Goal: Task Accomplishment & Management: Manage account settings

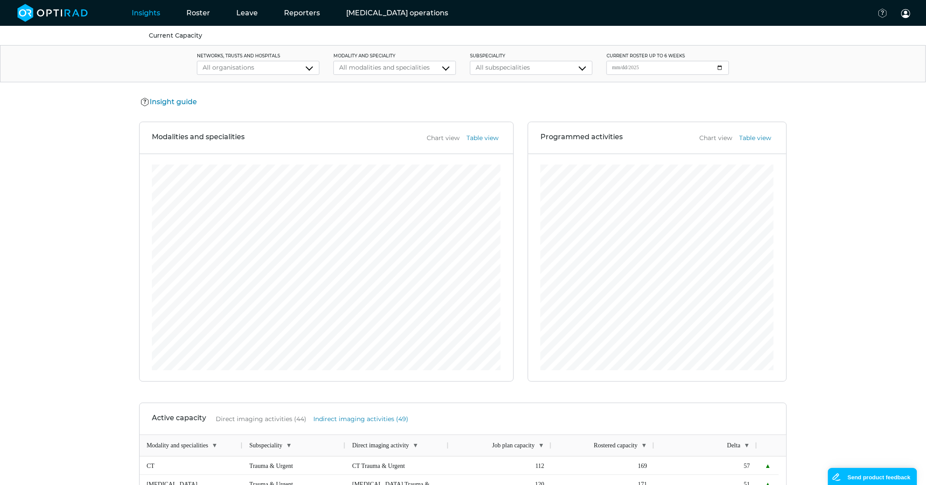
drag, startPoint x: 190, startPoint y: 19, endPoint x: 345, endPoint y: 119, distance: 184.3
click at [190, 19] on link "Roster" at bounding box center [198, 13] width 50 height 35
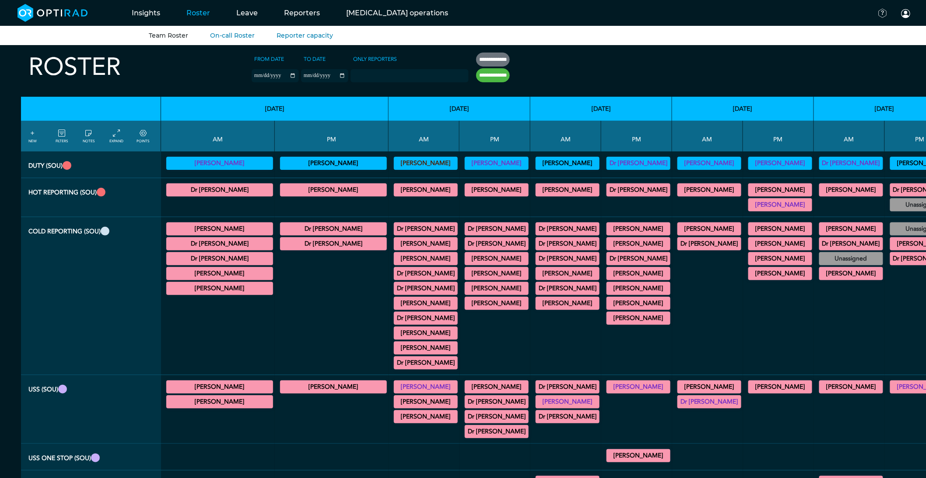
click at [538, 229] on summary "Dr [PERSON_NAME]" at bounding box center [567, 229] width 61 height 11
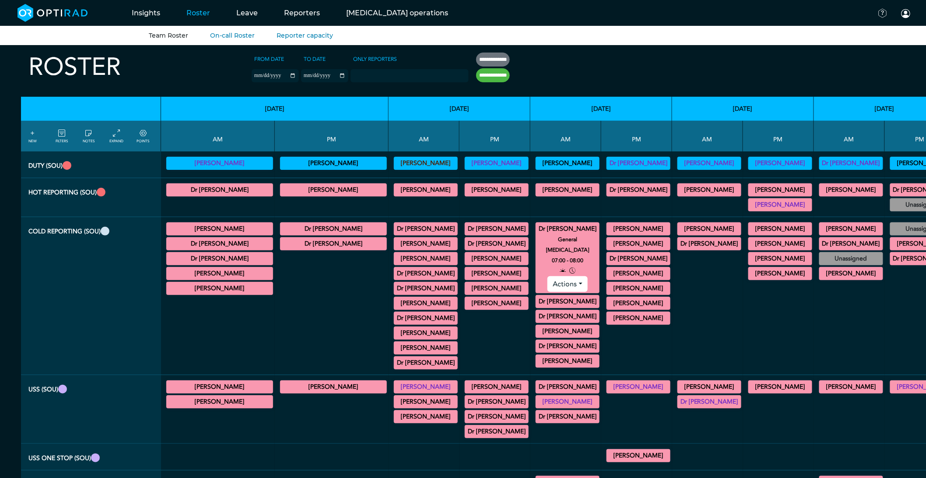
click at [538, 229] on summary "Dr [PERSON_NAME]" at bounding box center [567, 229] width 61 height 11
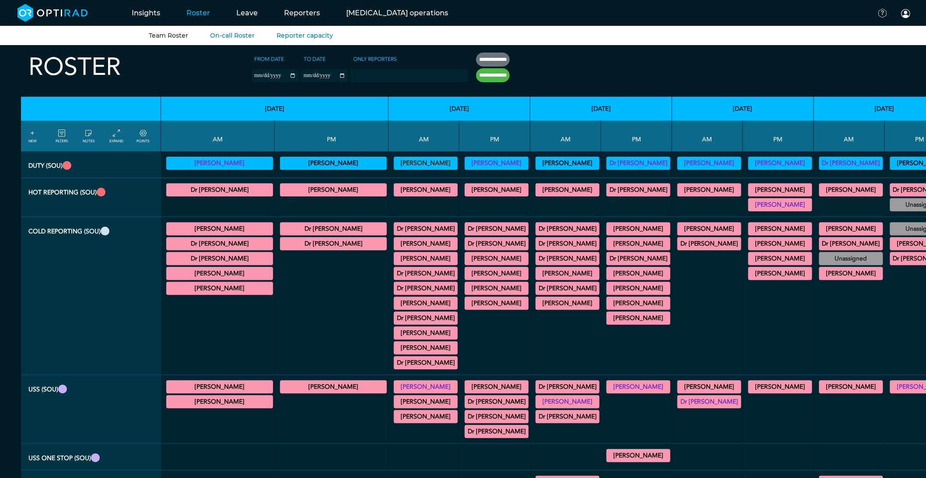
click at [544, 263] on summary "Dr [PERSON_NAME]" at bounding box center [567, 258] width 61 height 11
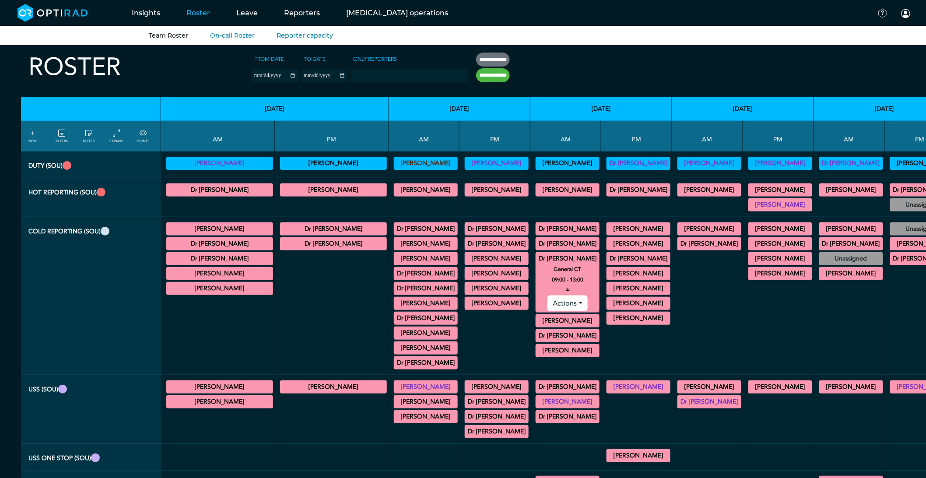
click at [537, 232] on summary "Dr [PERSON_NAME]" at bounding box center [567, 229] width 61 height 11
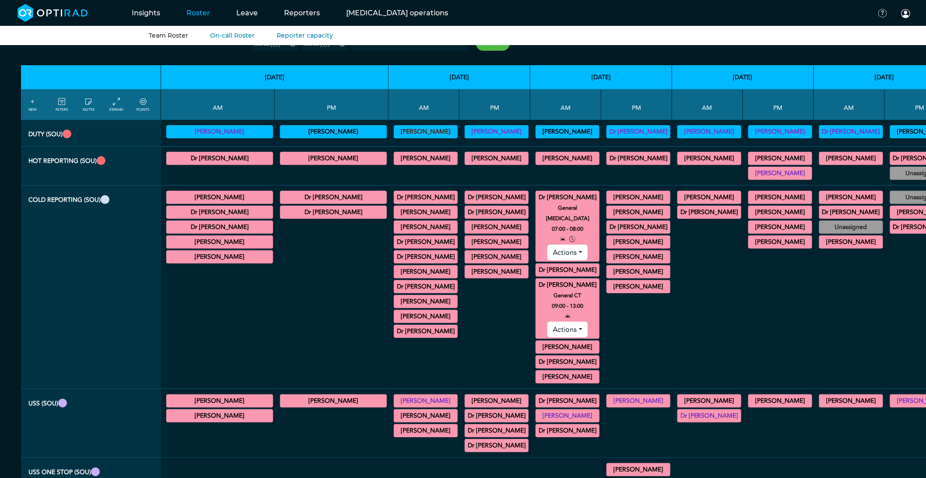
scroll to position [49, 0]
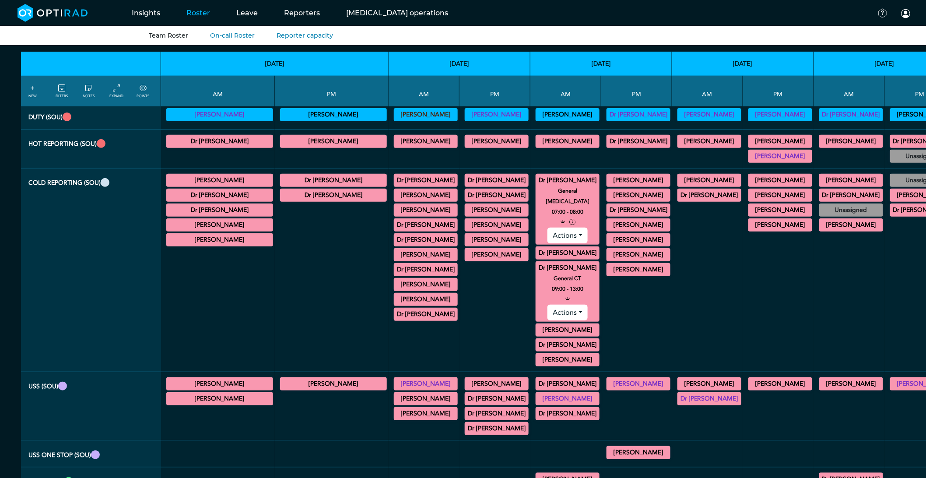
click at [548, 340] on summary "Dr [PERSON_NAME]" at bounding box center [567, 345] width 61 height 11
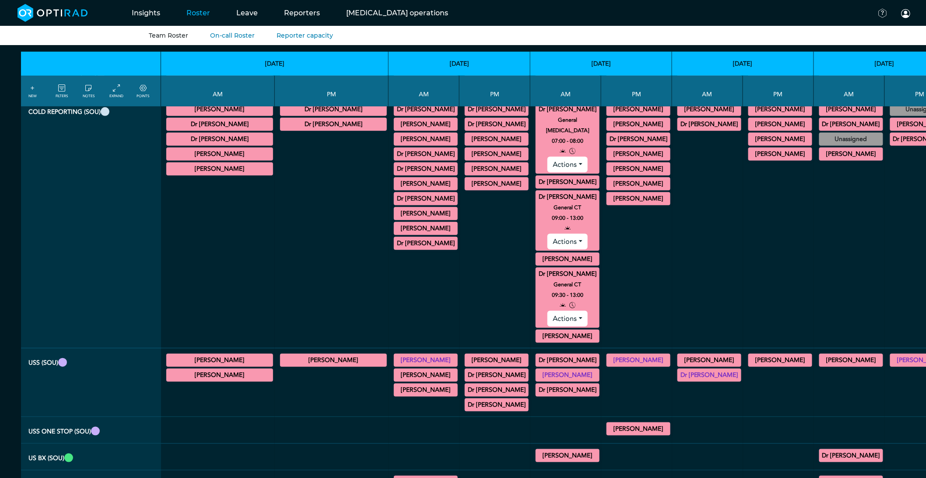
scroll to position [146, 0]
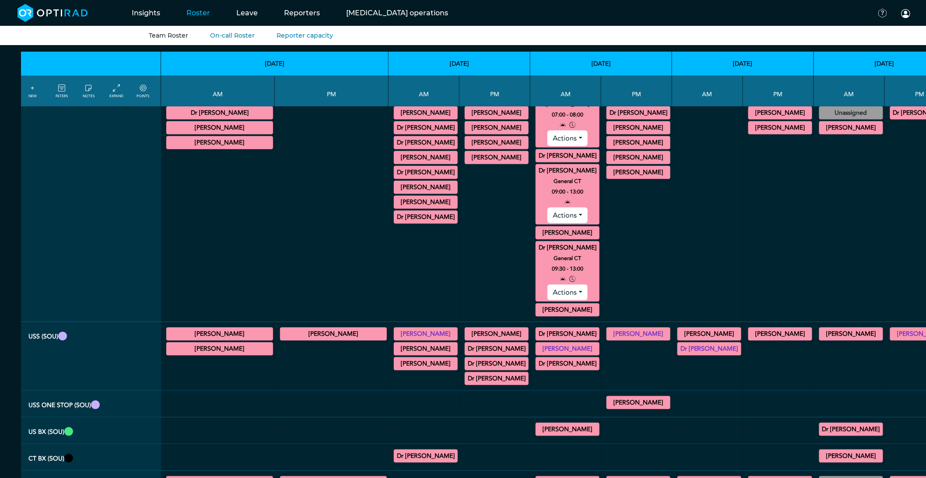
click at [547, 285] on button "Actions" at bounding box center [567, 292] width 40 height 16
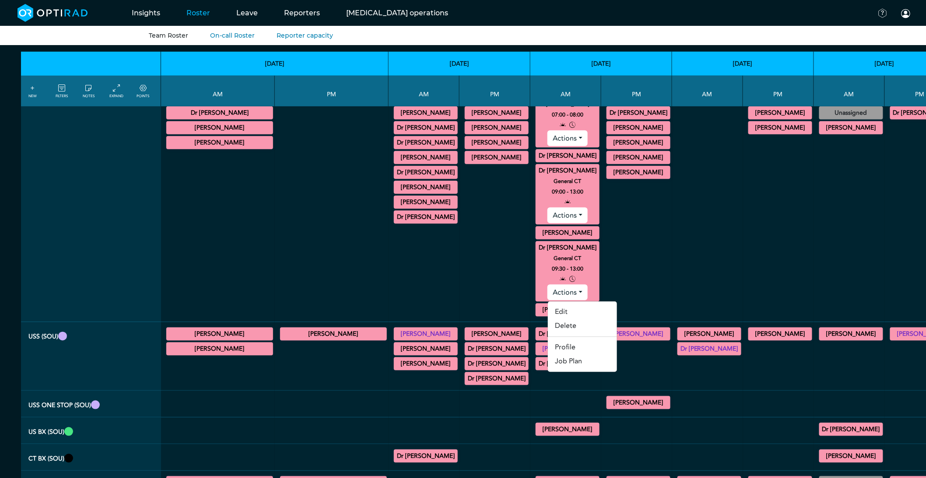
click at [539, 253] on small "General CT" at bounding box center [568, 258] width 72 height 11
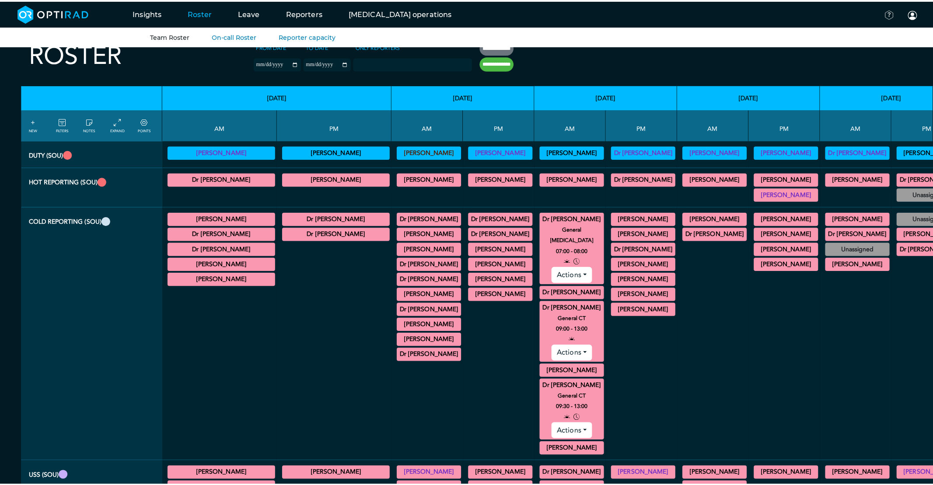
scroll to position [0, 0]
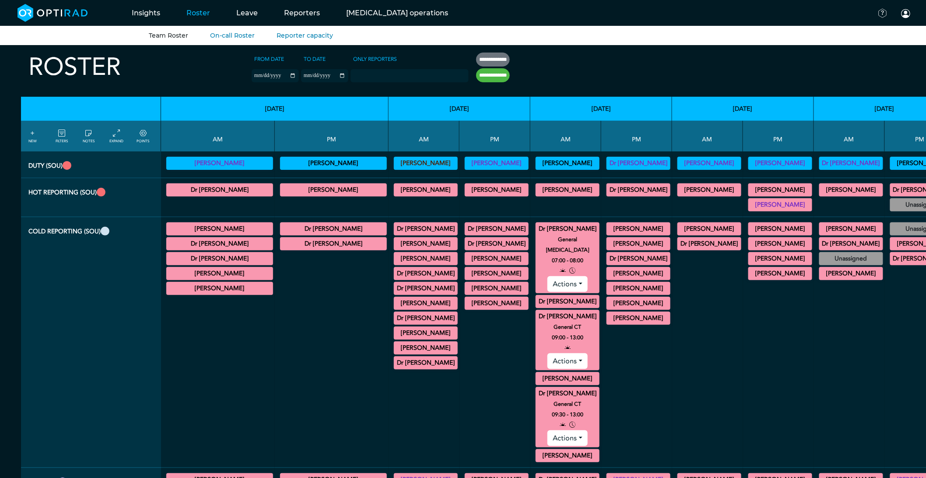
click at [613, 261] on summary "Dr [PERSON_NAME]" at bounding box center [638, 258] width 61 height 11
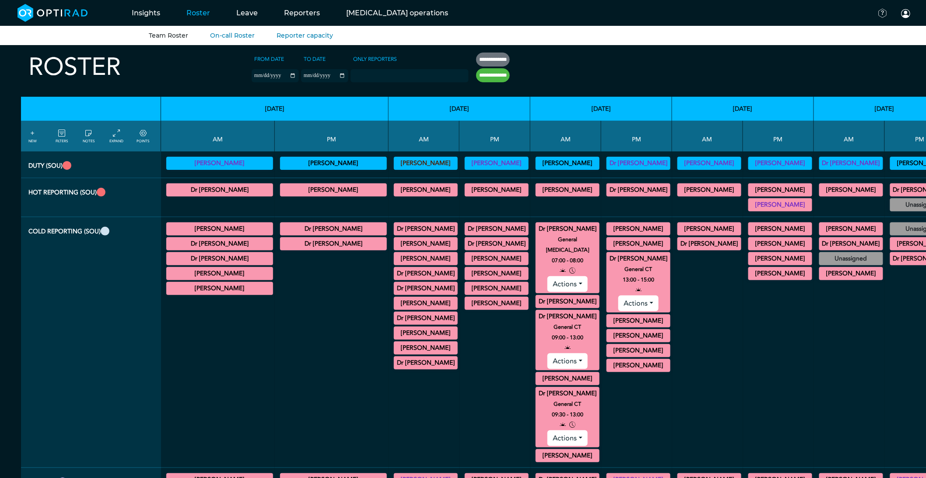
click at [64, 139] on link "FILTERS" at bounding box center [62, 136] width 12 height 16
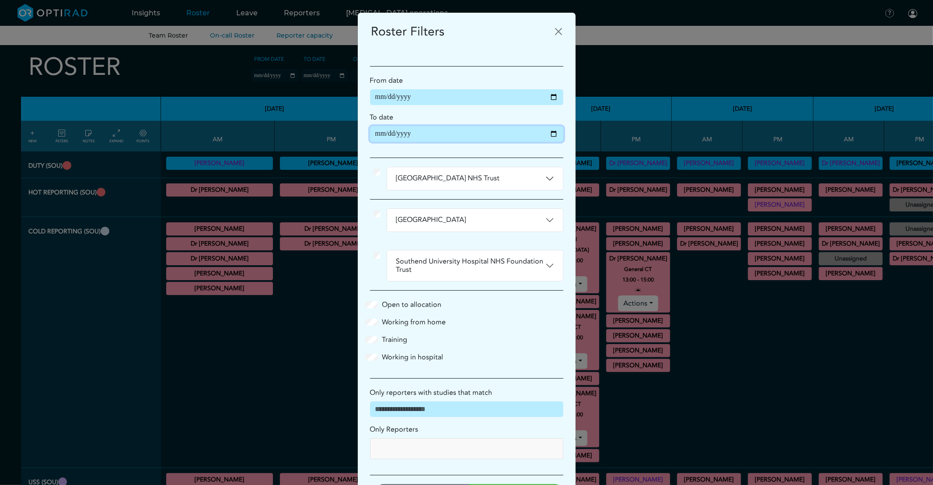
click at [547, 130] on input "**********" at bounding box center [466, 134] width 193 height 16
type input "**********"
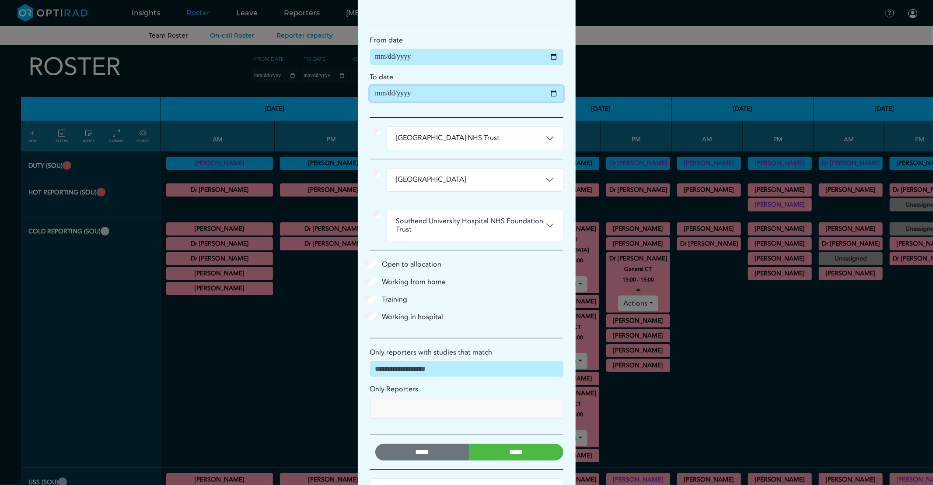
scroll to position [77, 0]
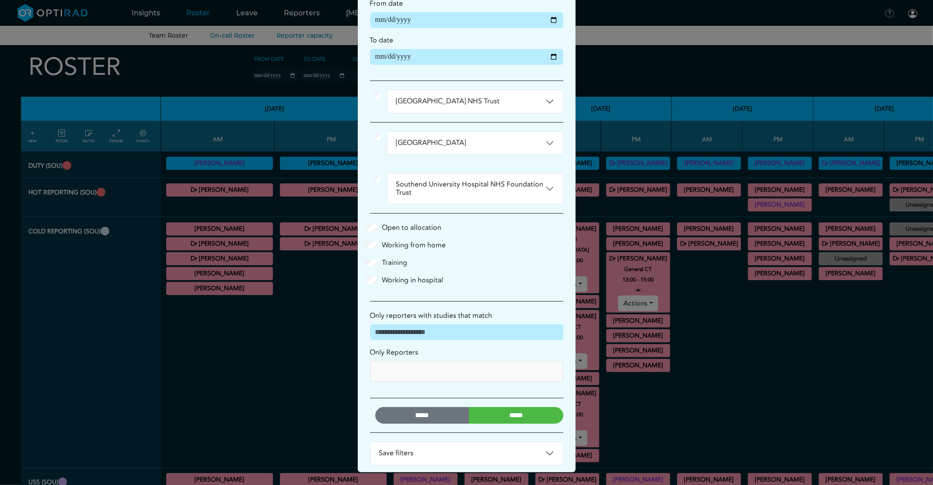
click at [531, 412] on input "*****" at bounding box center [516, 415] width 95 height 17
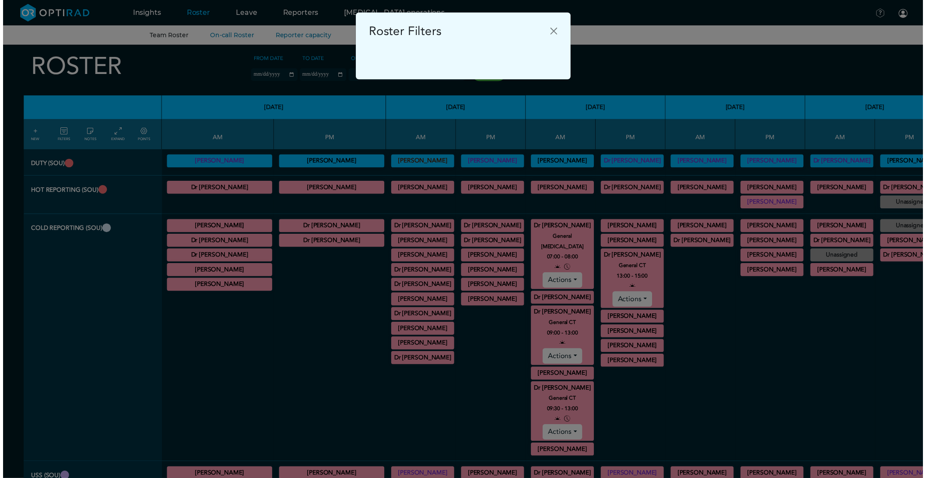
scroll to position [0, 0]
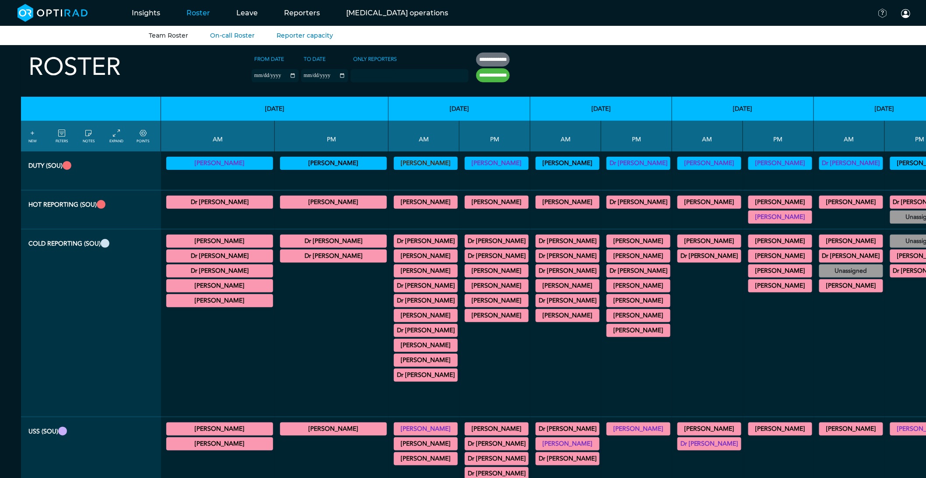
click at [116, 135] on icon at bounding box center [116, 134] width 7 height 10
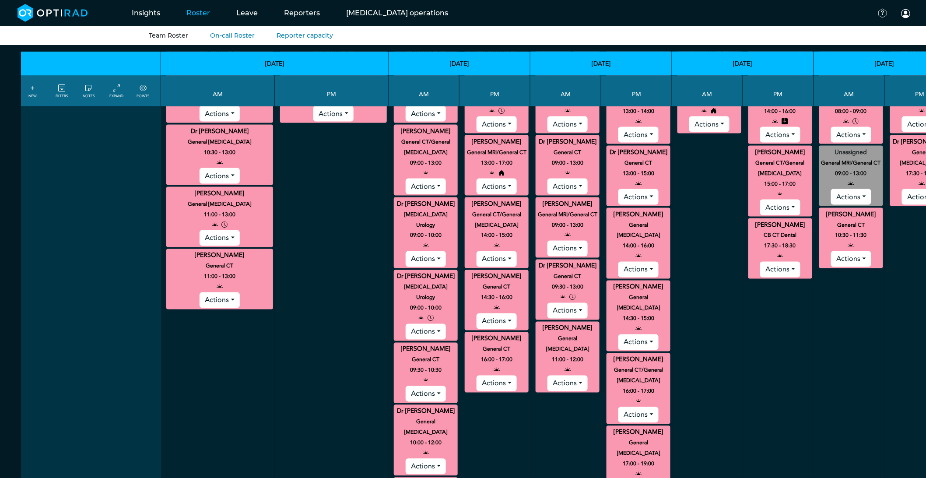
scroll to position [486, 0]
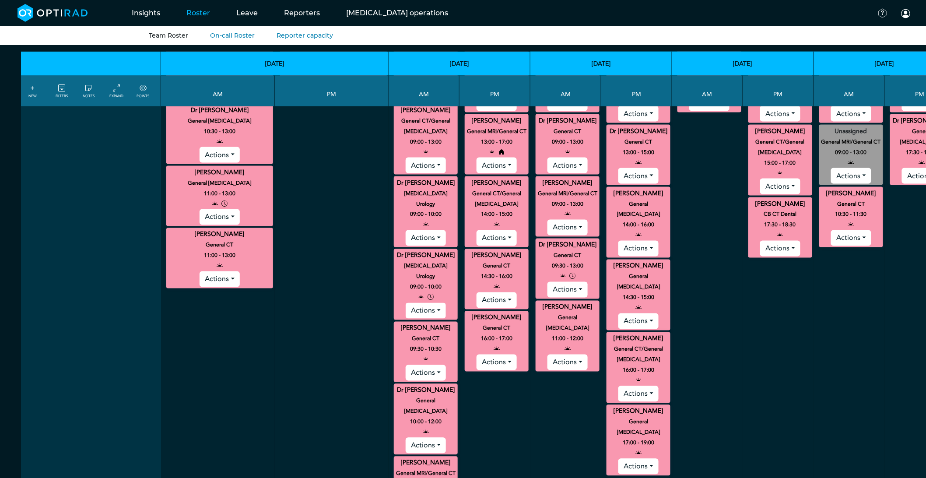
click at [406, 303] on button "Actions" at bounding box center [426, 311] width 40 height 16
drag, startPoint x: 369, startPoint y: 296, endPoint x: 515, endPoint y: 44, distance: 291.2
click at [406, 337] on link "Delete" at bounding box center [440, 344] width 69 height 14
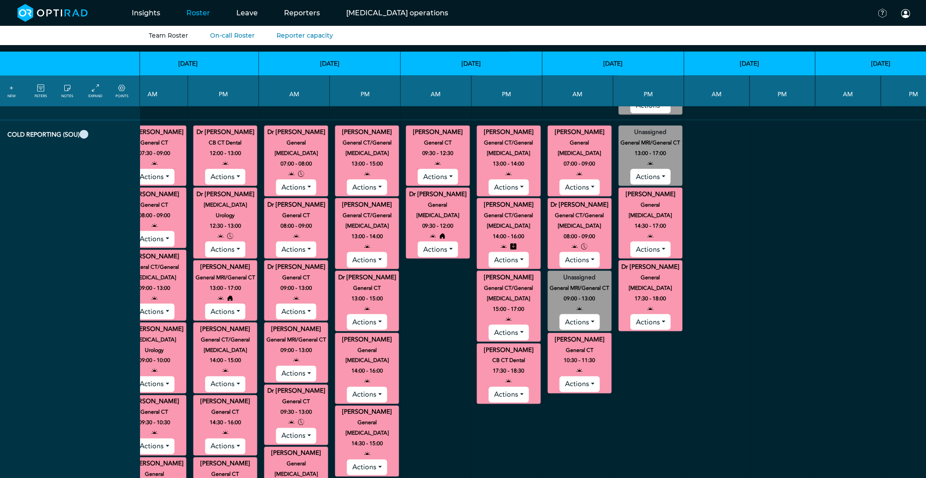
scroll to position [340, 259]
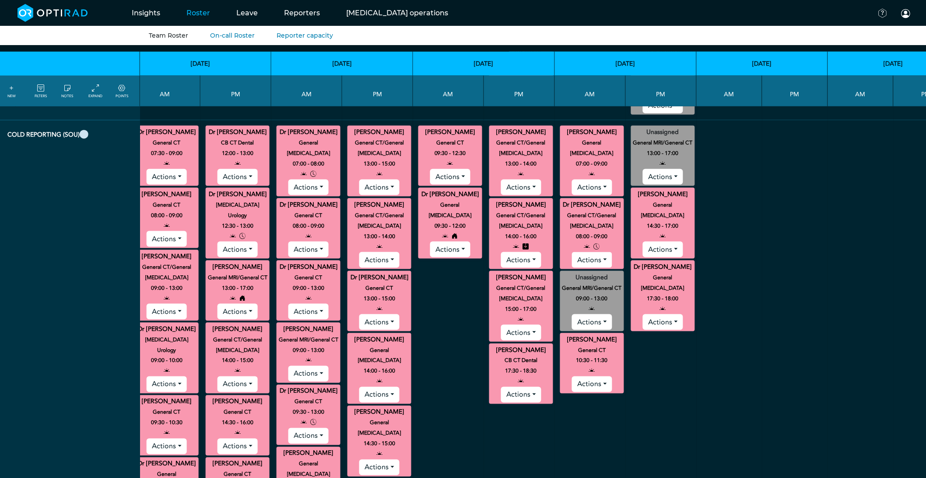
click at [601, 252] on button "Actions" at bounding box center [592, 260] width 40 height 16
drag, startPoint x: 585, startPoint y: 254, endPoint x: 512, endPoint y: 49, distance: 218.0
click at [585, 287] on link "Delete" at bounding box center [606, 294] width 69 height 14
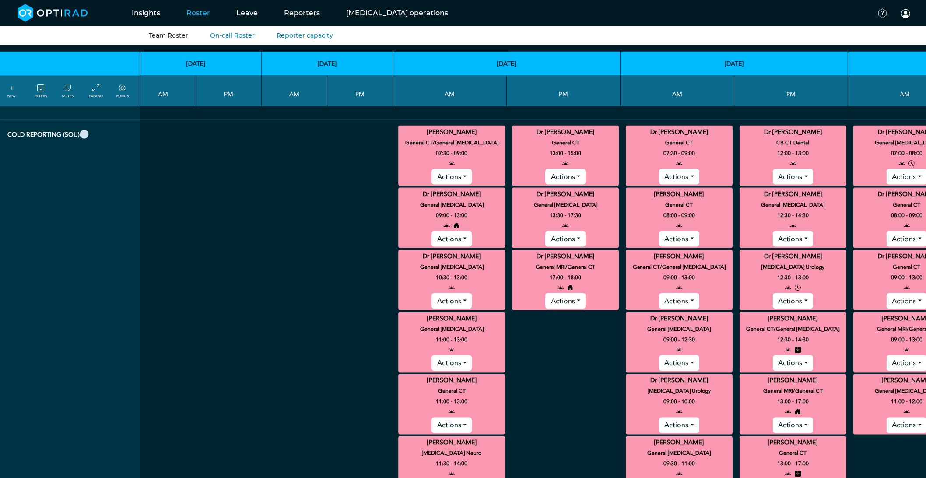
scroll to position [291, 2140]
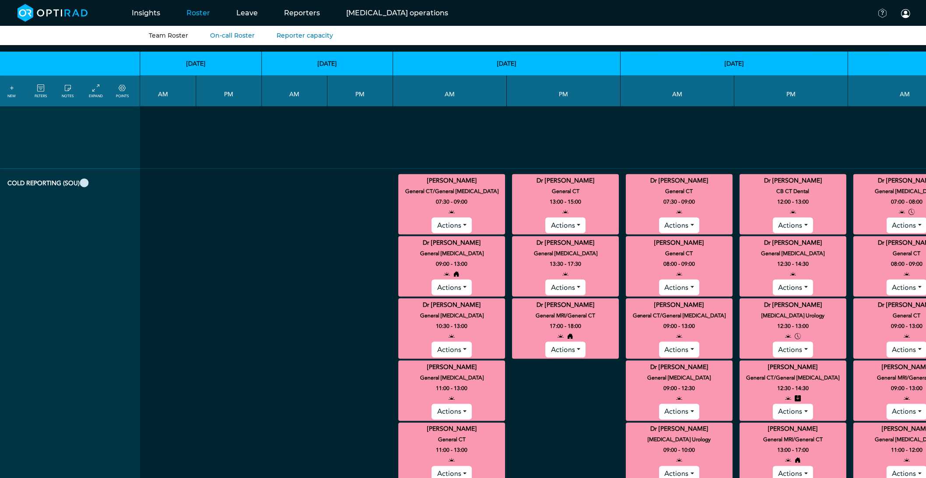
click at [887, 217] on button "Actions" at bounding box center [907, 225] width 40 height 16
click at [887, 252] on link "Delete" at bounding box center [921, 259] width 69 height 14
click at [773, 342] on button "Actions" at bounding box center [793, 350] width 40 height 16
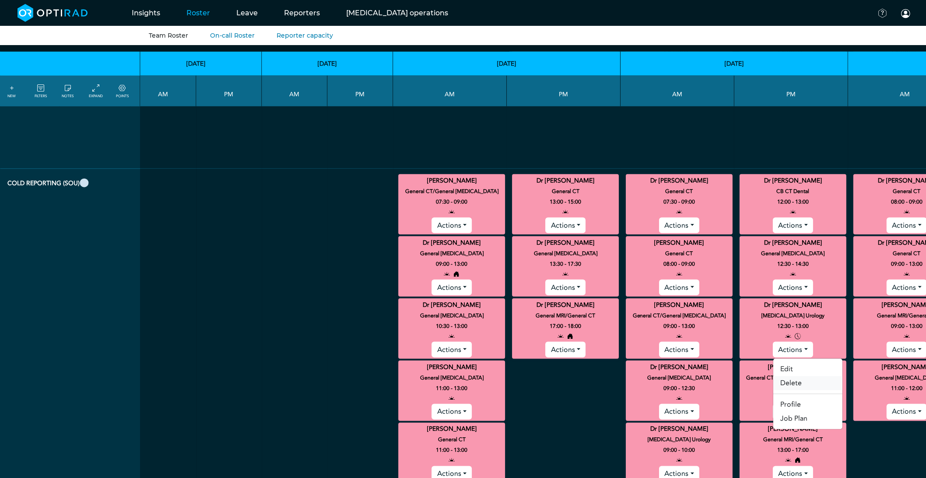
click at [773, 376] on link "Delete" at bounding box center [807, 383] width 69 height 14
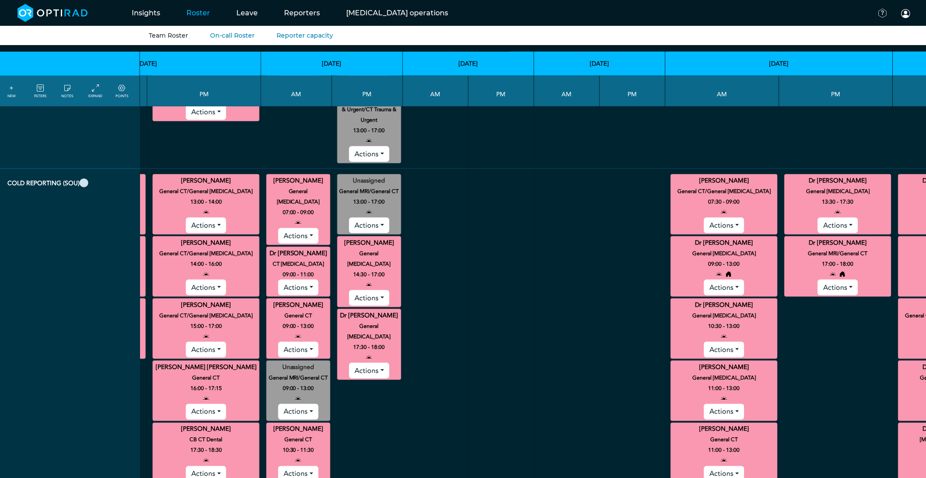
scroll to position [291, 3178]
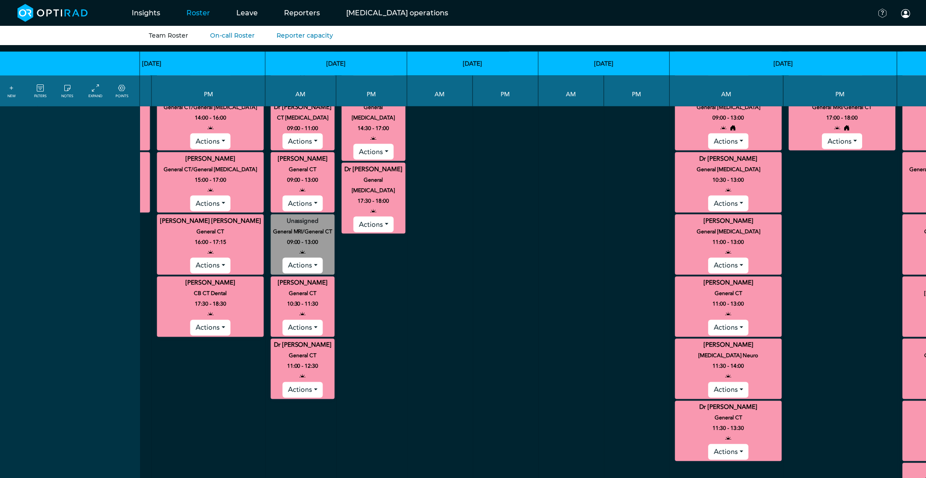
scroll to position [486, 3178]
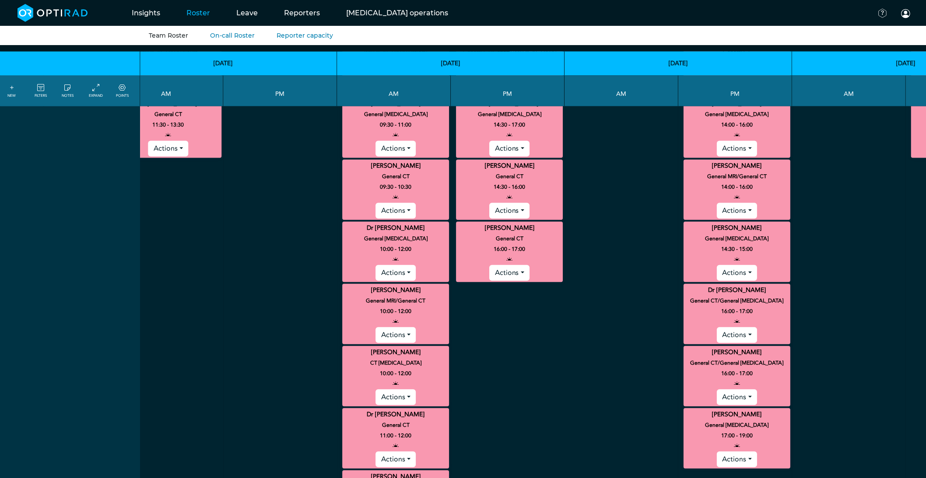
scroll to position [632, 6367]
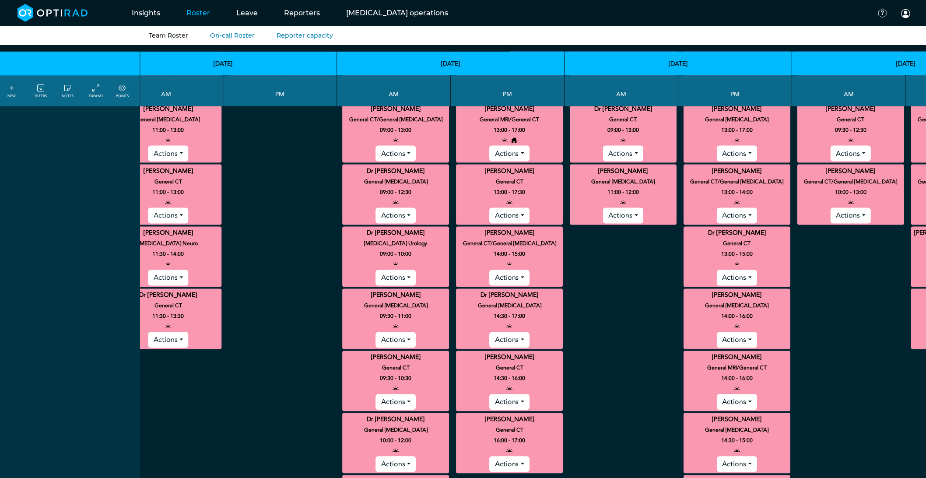
scroll to position [486, 6367]
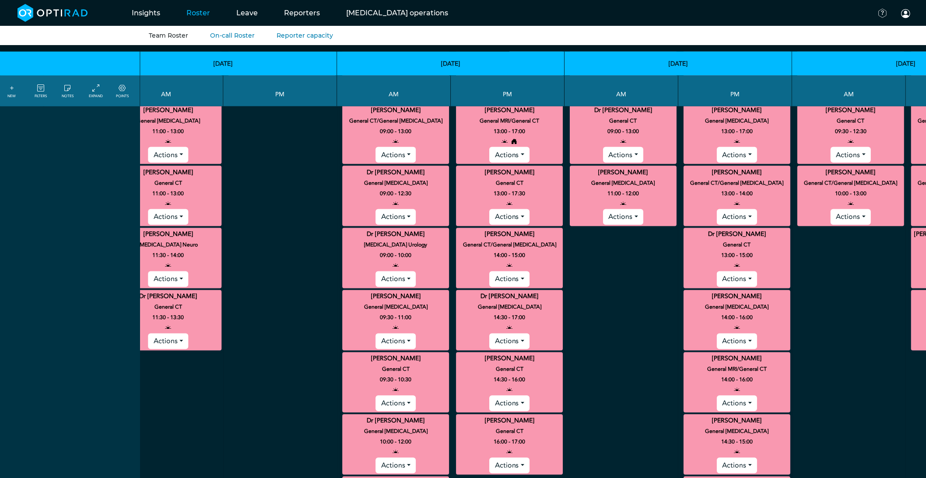
drag, startPoint x: 765, startPoint y: 229, endPoint x: 519, endPoint y: 40, distance: 309.9
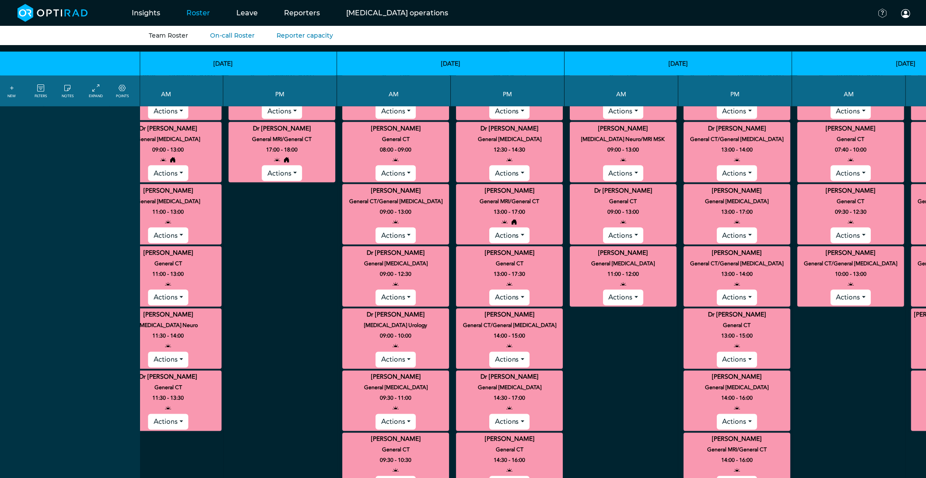
scroll to position [389, 6367]
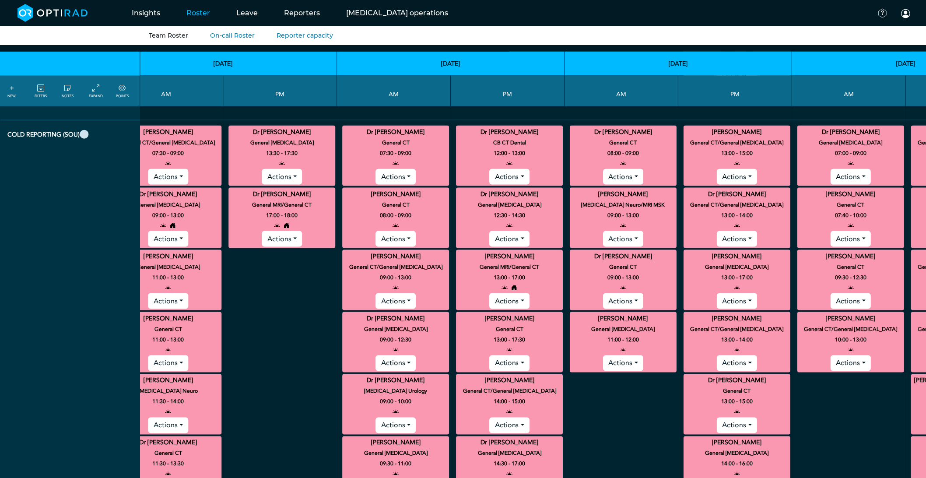
scroll to position [291, 6367]
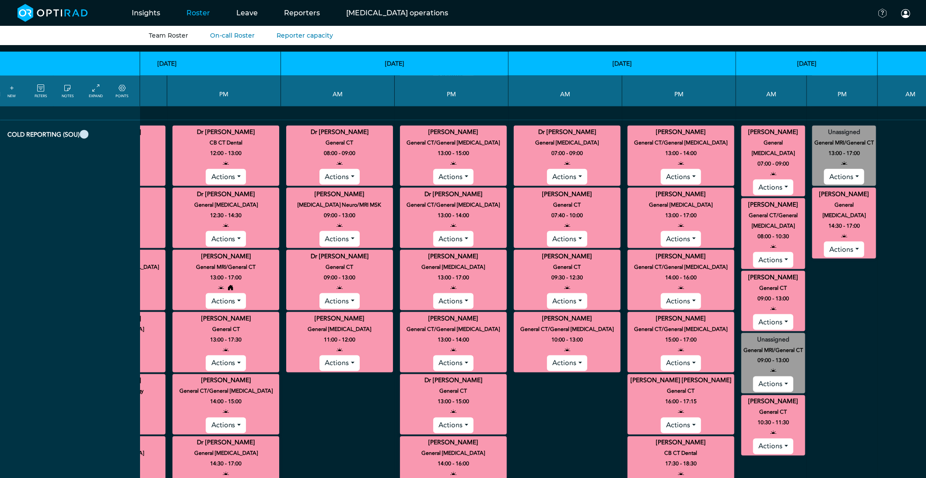
scroll to position [194, 6651]
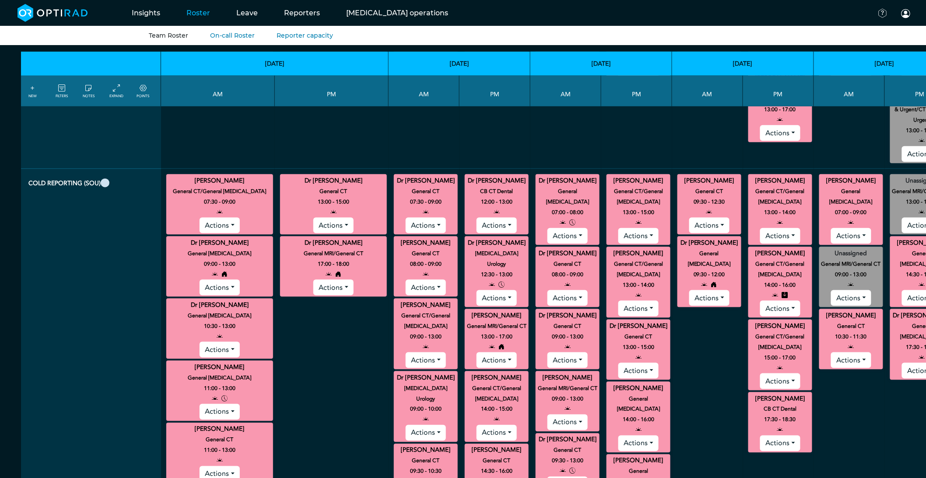
scroll to position [340, 0]
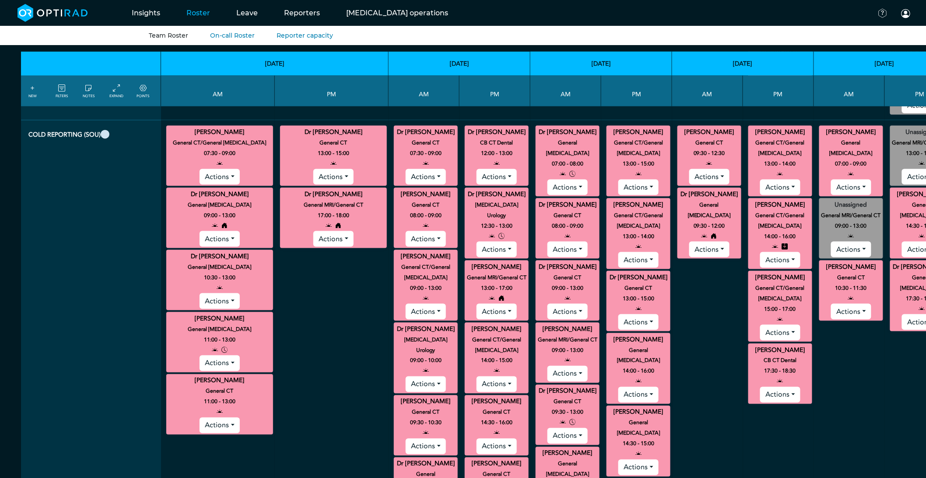
click at [141, 89] on icon at bounding box center [143, 89] width 7 height 10
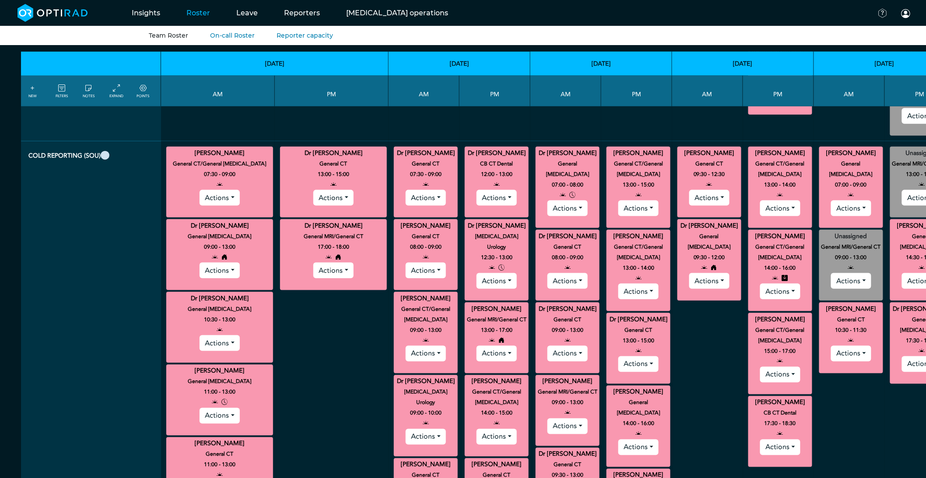
scroll to position [146, 0]
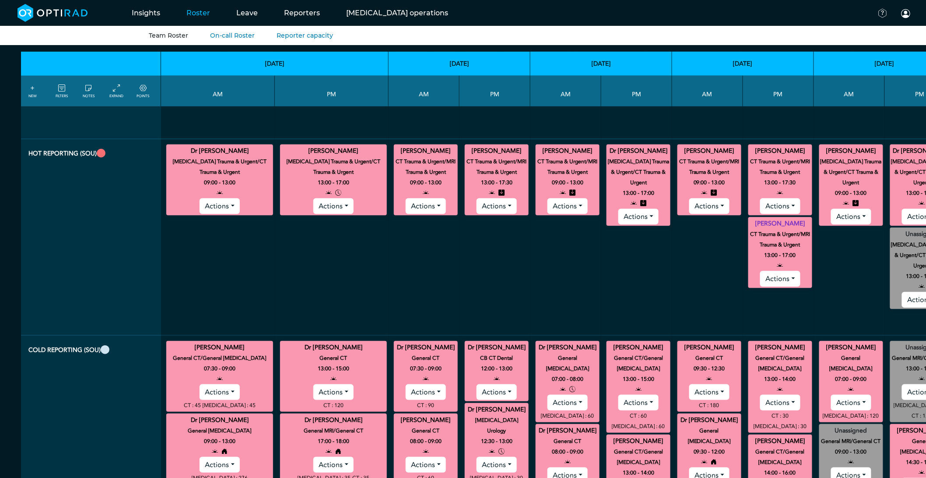
click at [113, 93] on link "EXPAND" at bounding box center [116, 91] width 14 height 16
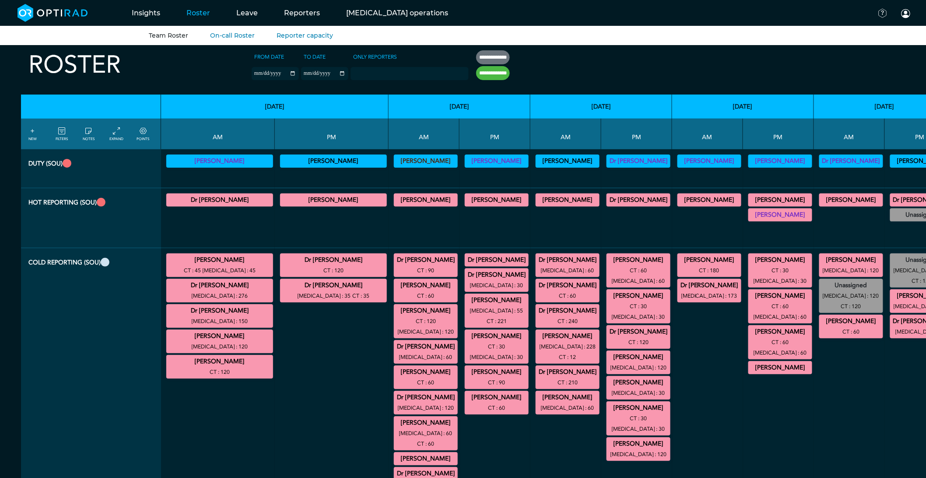
scroll to position [0, 0]
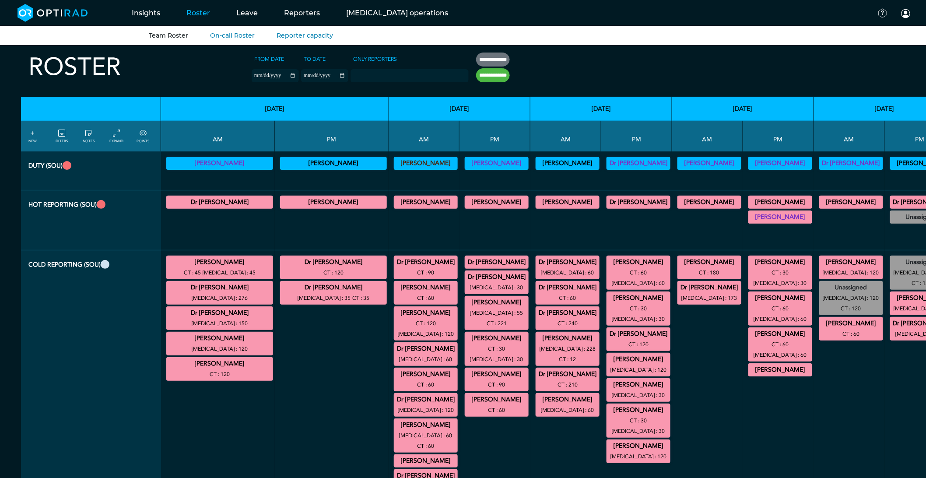
click at [113, 133] on icon at bounding box center [116, 134] width 7 height 10
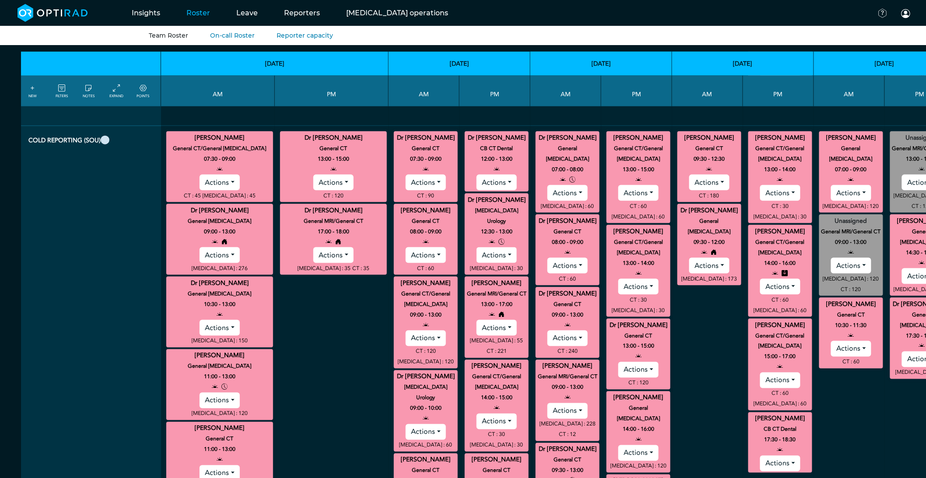
scroll to position [340, 0]
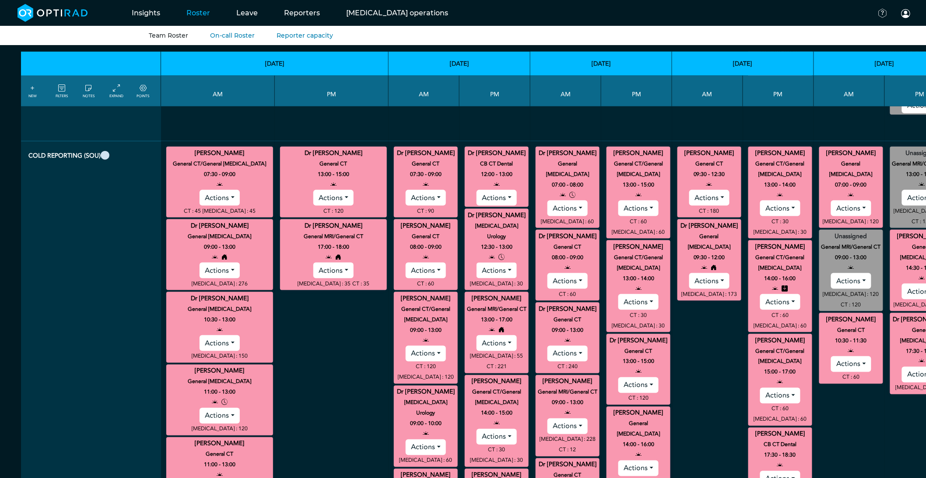
click at [477, 263] on button "Actions" at bounding box center [497, 271] width 40 height 16
drag, startPoint x: 452, startPoint y: 275, endPoint x: 457, endPoint y: 268, distance: 8.4
click at [477, 297] on link "Delete" at bounding box center [511, 304] width 69 height 14
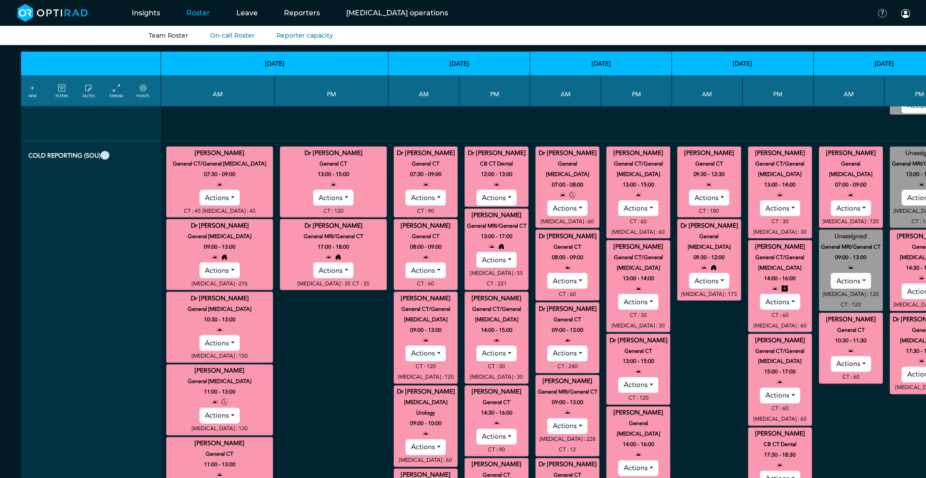
drag, startPoint x: 141, startPoint y: 92, endPoint x: 330, endPoint y: 478, distance: 429.8
click at [141, 92] on icon at bounding box center [143, 89] width 7 height 10
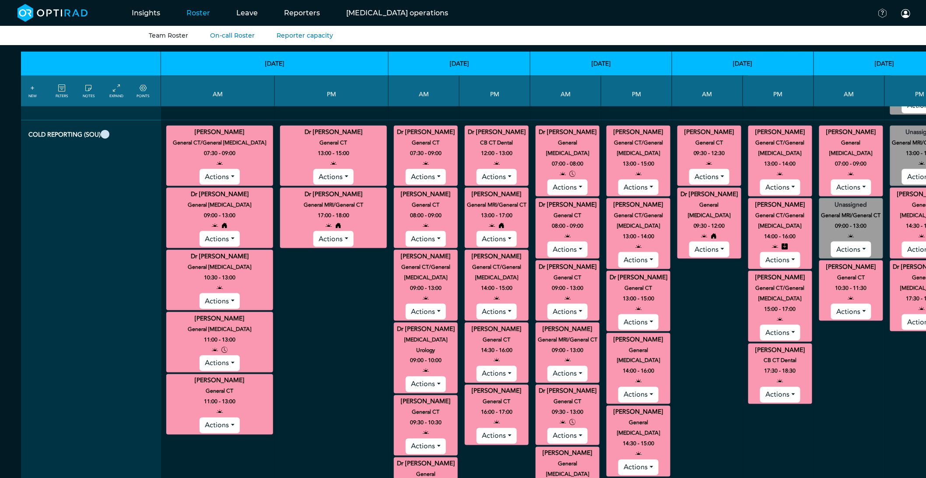
click at [530, 65] on th "[DATE]" at bounding box center [601, 64] width 142 height 24
click at [547, 179] on button "Actions" at bounding box center [567, 187] width 40 height 16
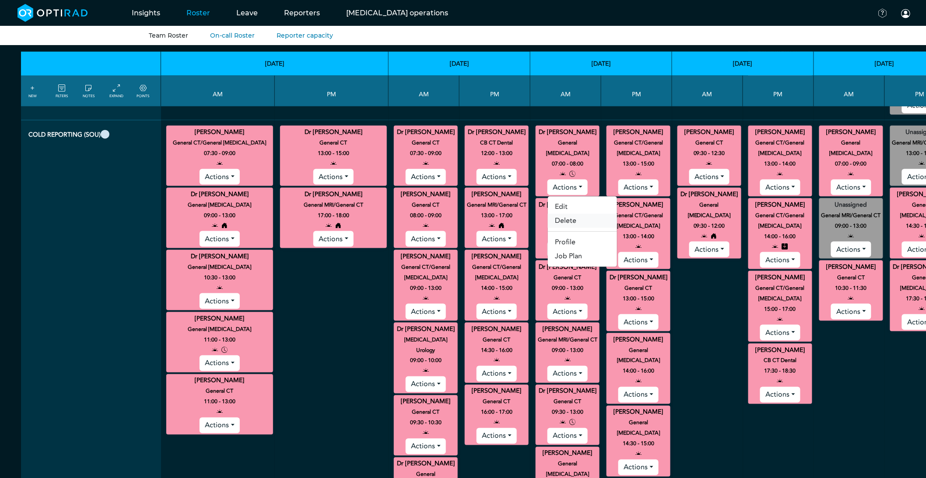
click at [548, 214] on link "Delete" at bounding box center [582, 221] width 69 height 14
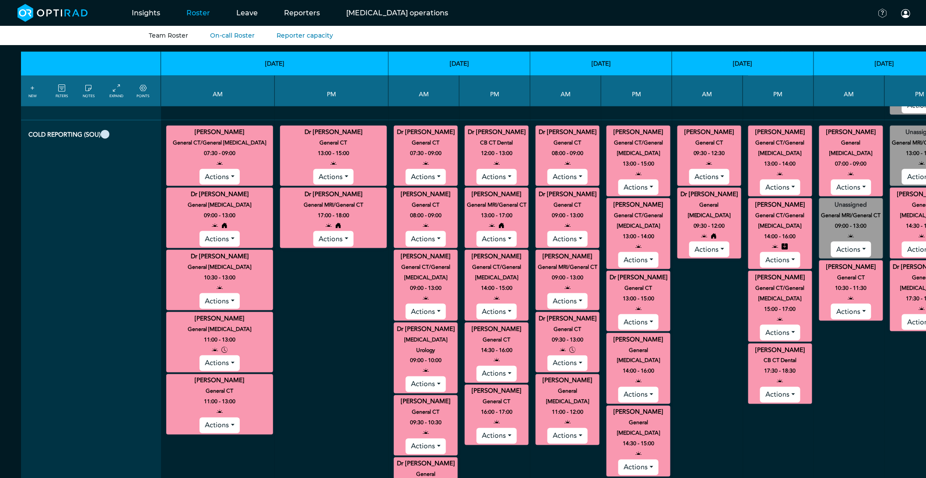
click at [547, 355] on button "Actions" at bounding box center [567, 363] width 40 height 16
click at [548, 390] on link "Delete" at bounding box center [582, 397] width 69 height 14
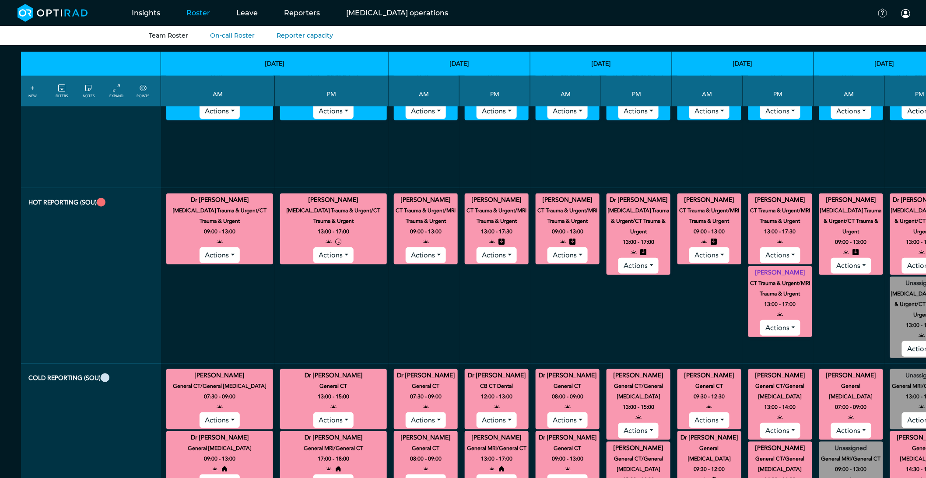
scroll to position [0, 0]
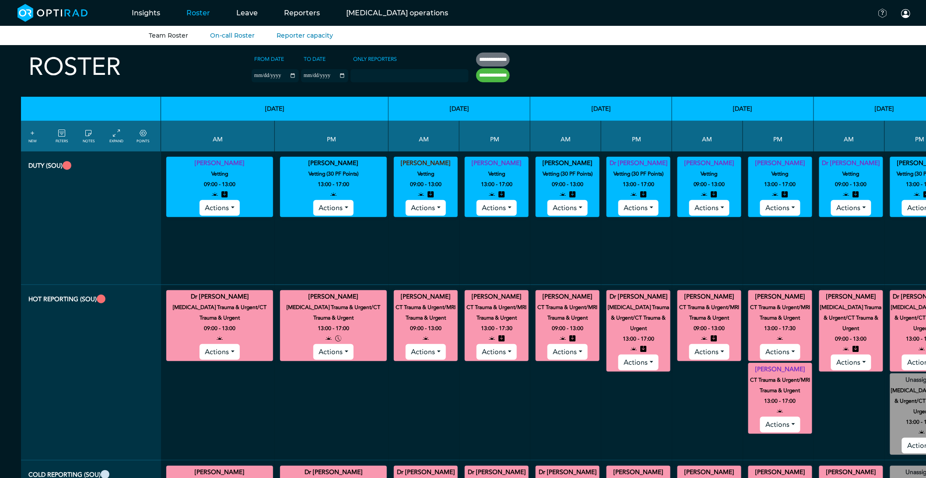
click at [114, 138] on link "EXPAND" at bounding box center [116, 136] width 14 height 16
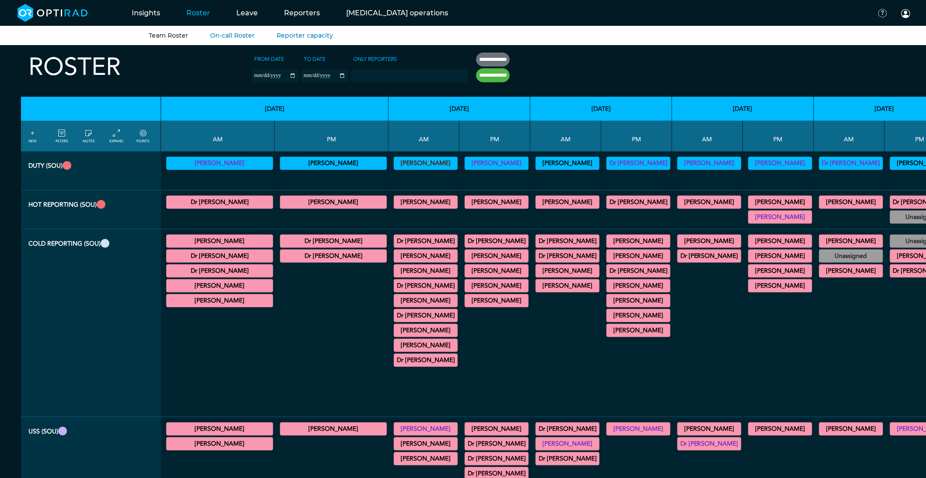
click at [135, 137] on div "POINTS" at bounding box center [144, 136] width 27 height 16
click at [139, 137] on link "POINTS" at bounding box center [143, 136] width 13 height 16
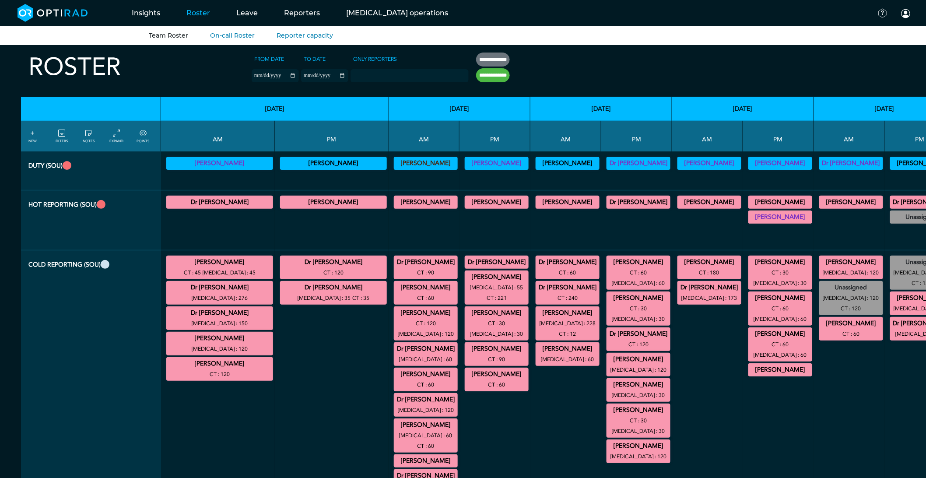
drag, startPoint x: 143, startPoint y: 136, endPoint x: 933, endPoint y: 79, distance: 792.0
click at [143, 136] on icon at bounding box center [143, 134] width 7 height 10
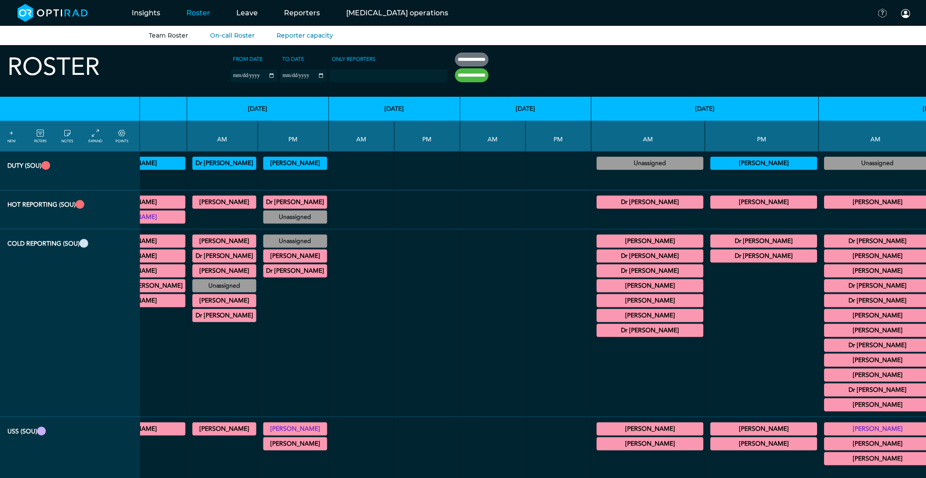
scroll to position [0, 3251]
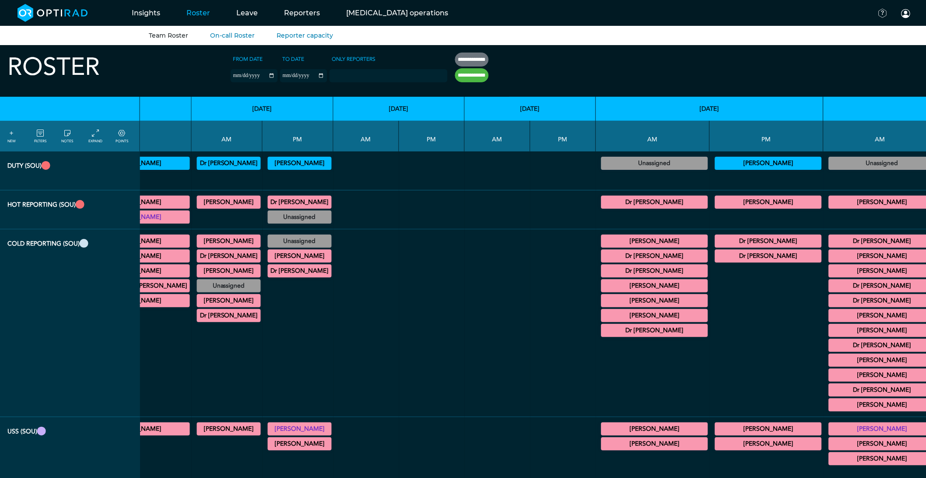
drag, startPoint x: 97, startPoint y: 135, endPoint x: 146, endPoint y: 224, distance: 101.5
click at [97, 135] on icon at bounding box center [95, 134] width 7 height 10
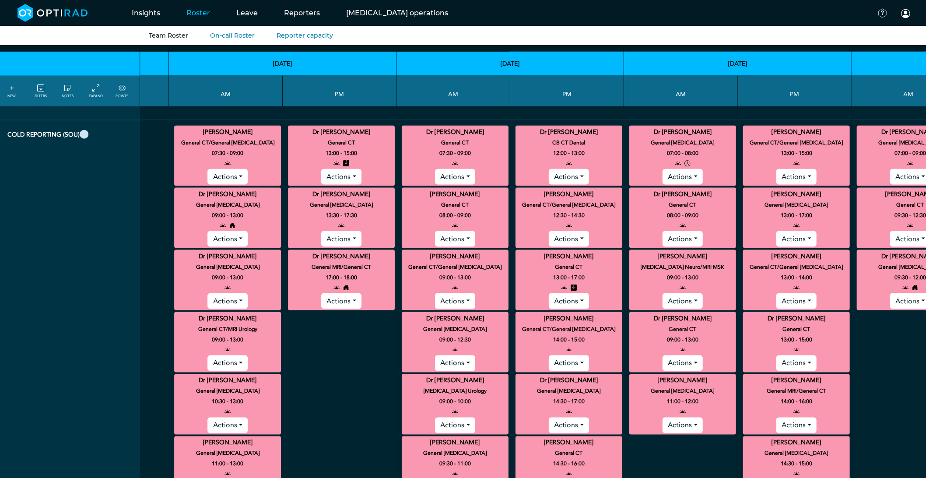
scroll to position [340, 1070]
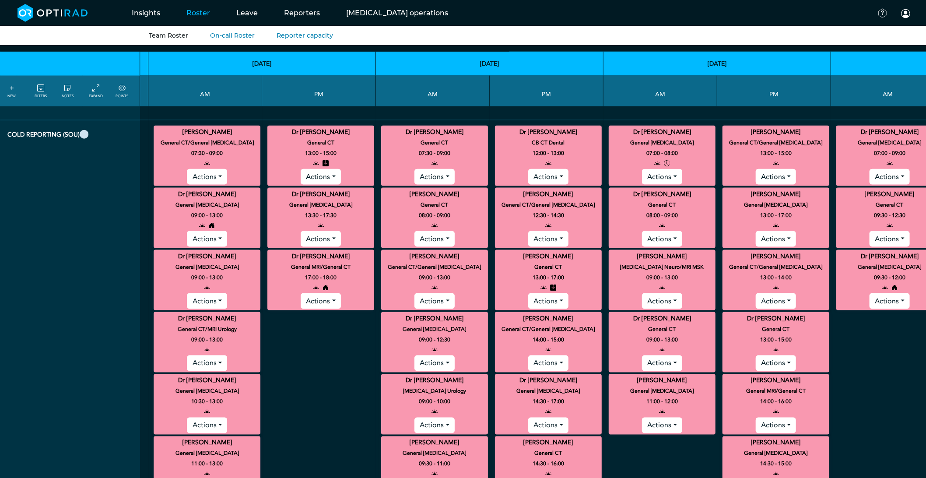
click at [642, 169] on button "Actions" at bounding box center [662, 177] width 40 height 16
click at [642, 203] on link "Delete" at bounding box center [676, 210] width 69 height 14
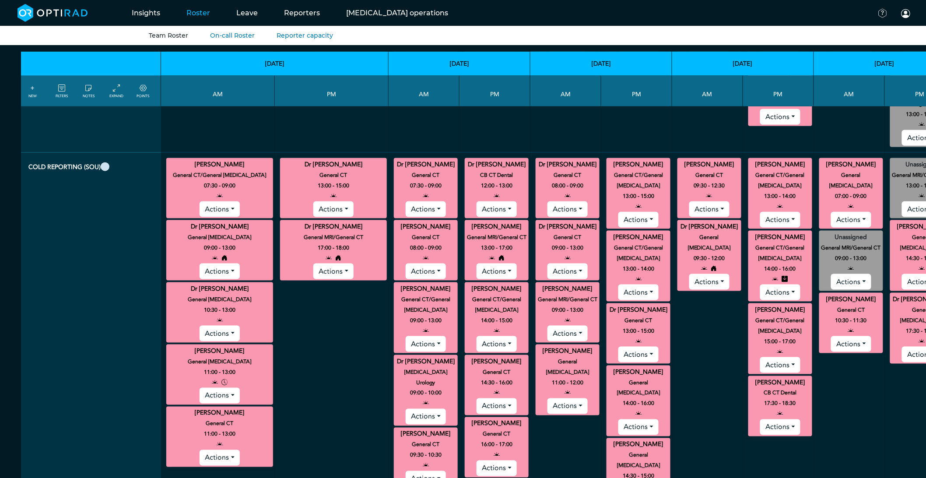
scroll to position [291, 0]
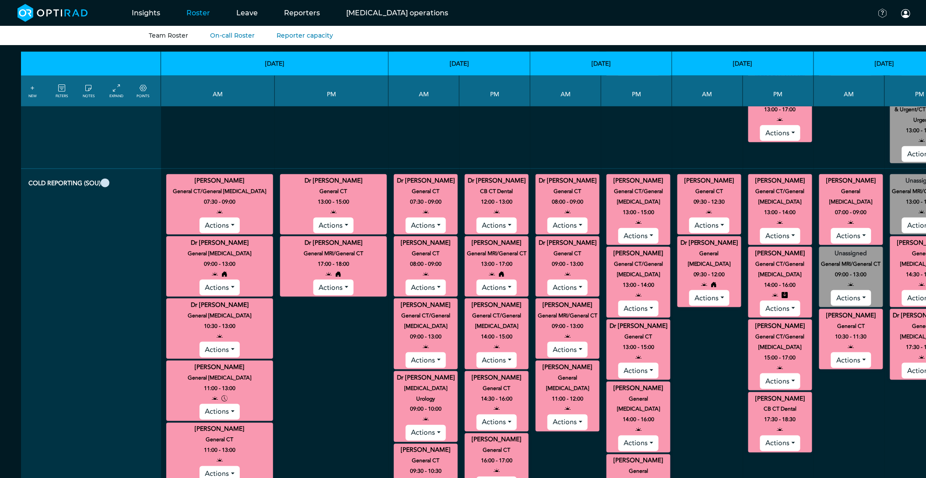
click at [214, 404] on button "Actions" at bounding box center [220, 412] width 40 height 16
click at [214, 438] on link "Delete" at bounding box center [234, 445] width 69 height 14
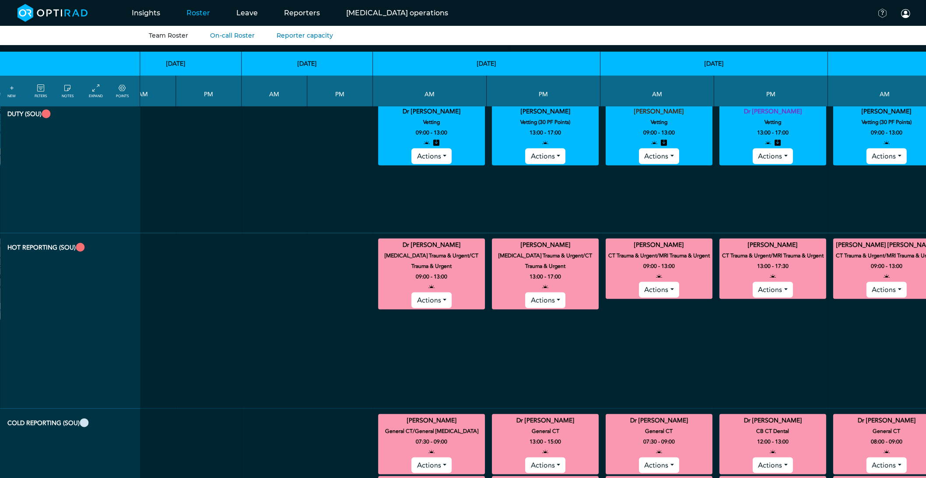
scroll to position [0, 2160]
